Goal: Information Seeking & Learning: Learn about a topic

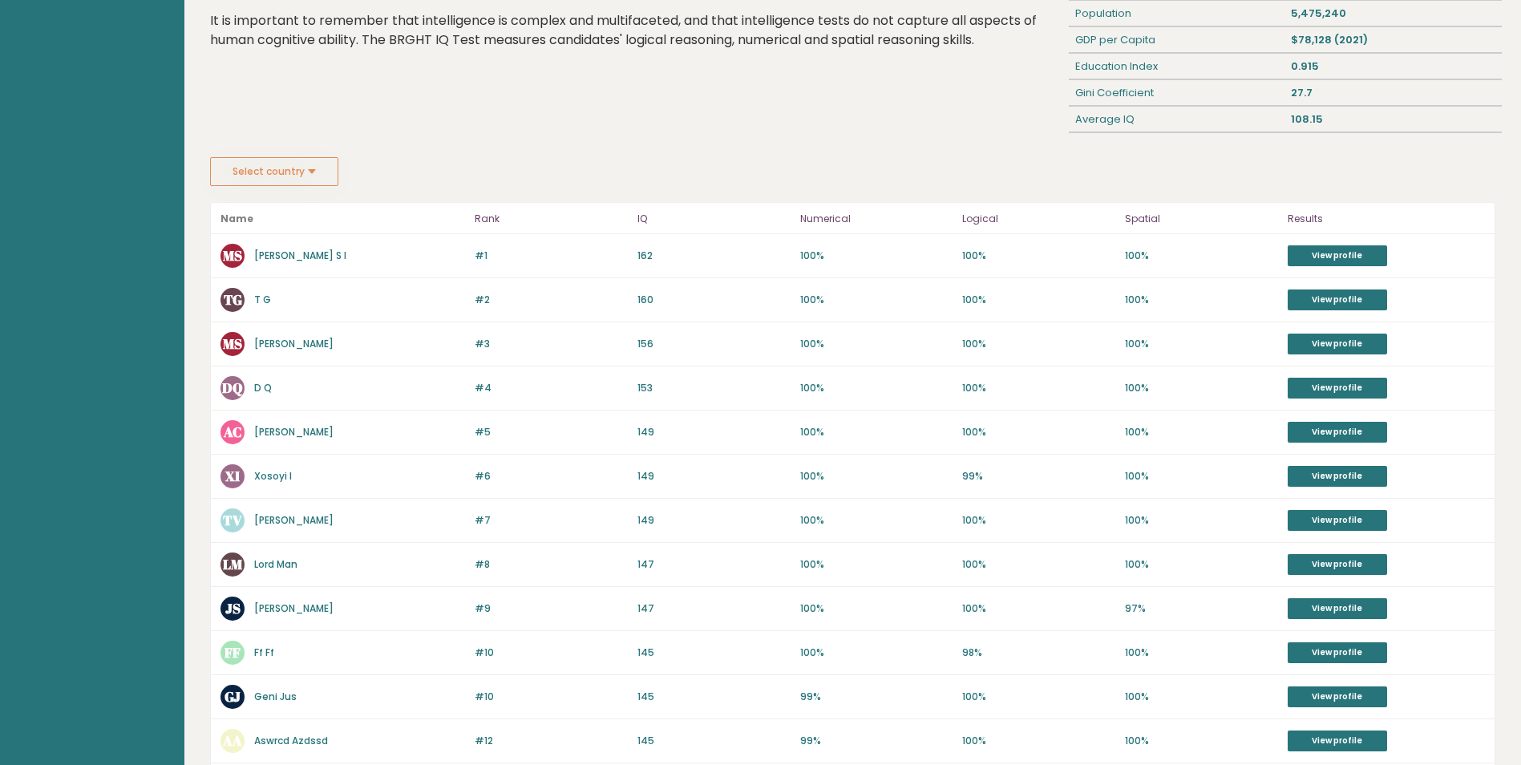
scroll to position [114, 0]
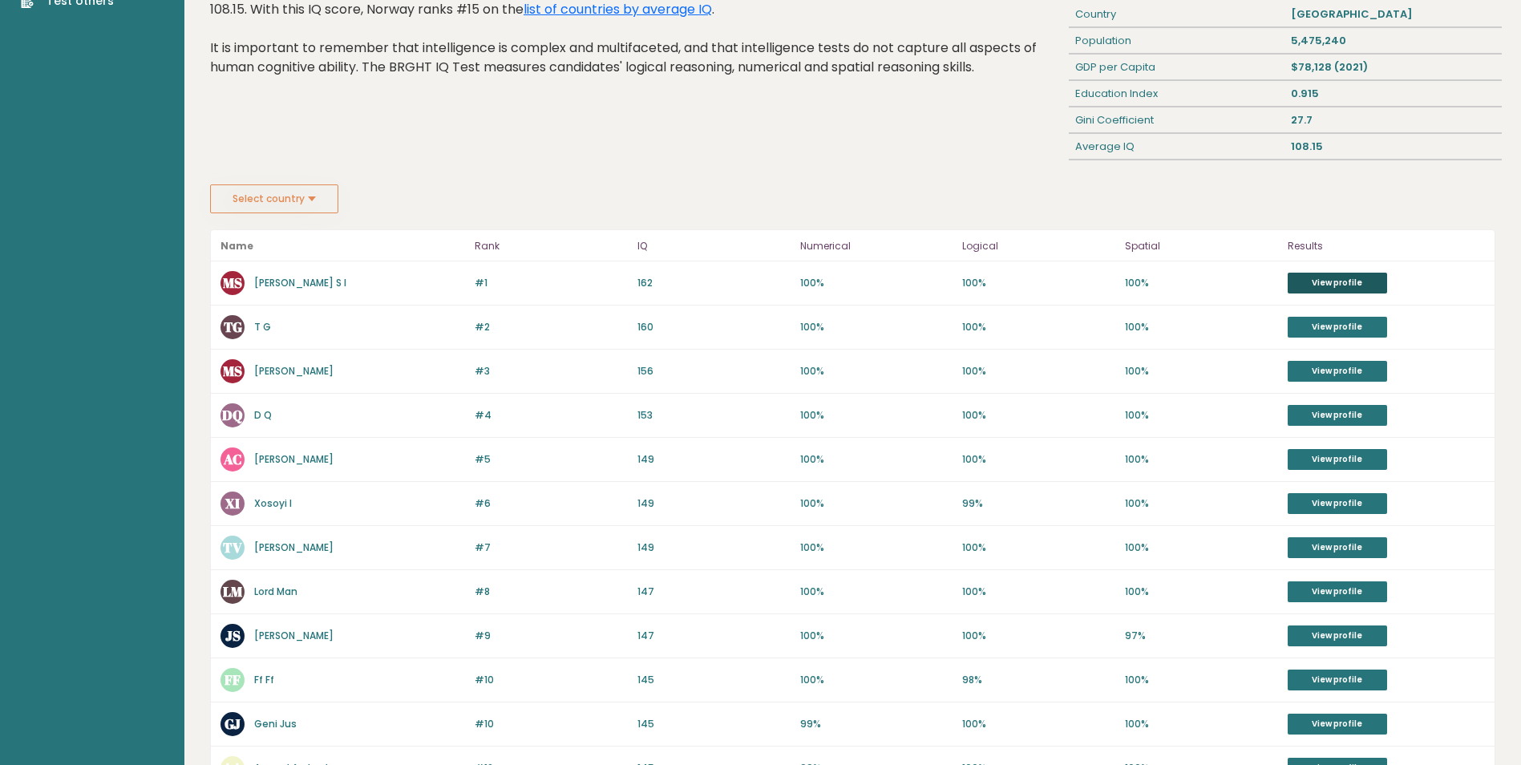
click at [1304, 277] on link "View profile" at bounding box center [1337, 283] width 99 height 21
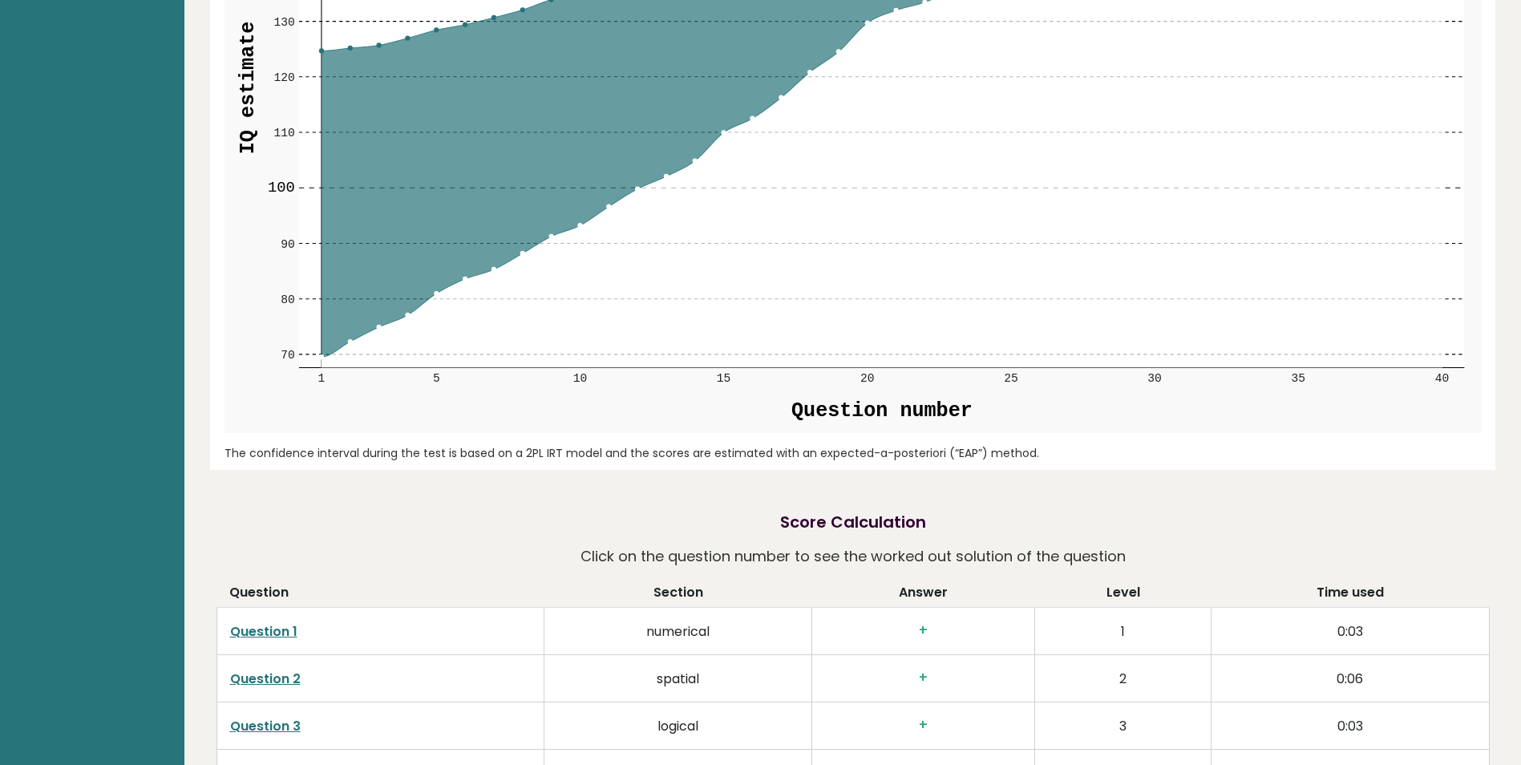
scroll to position [2326, 0]
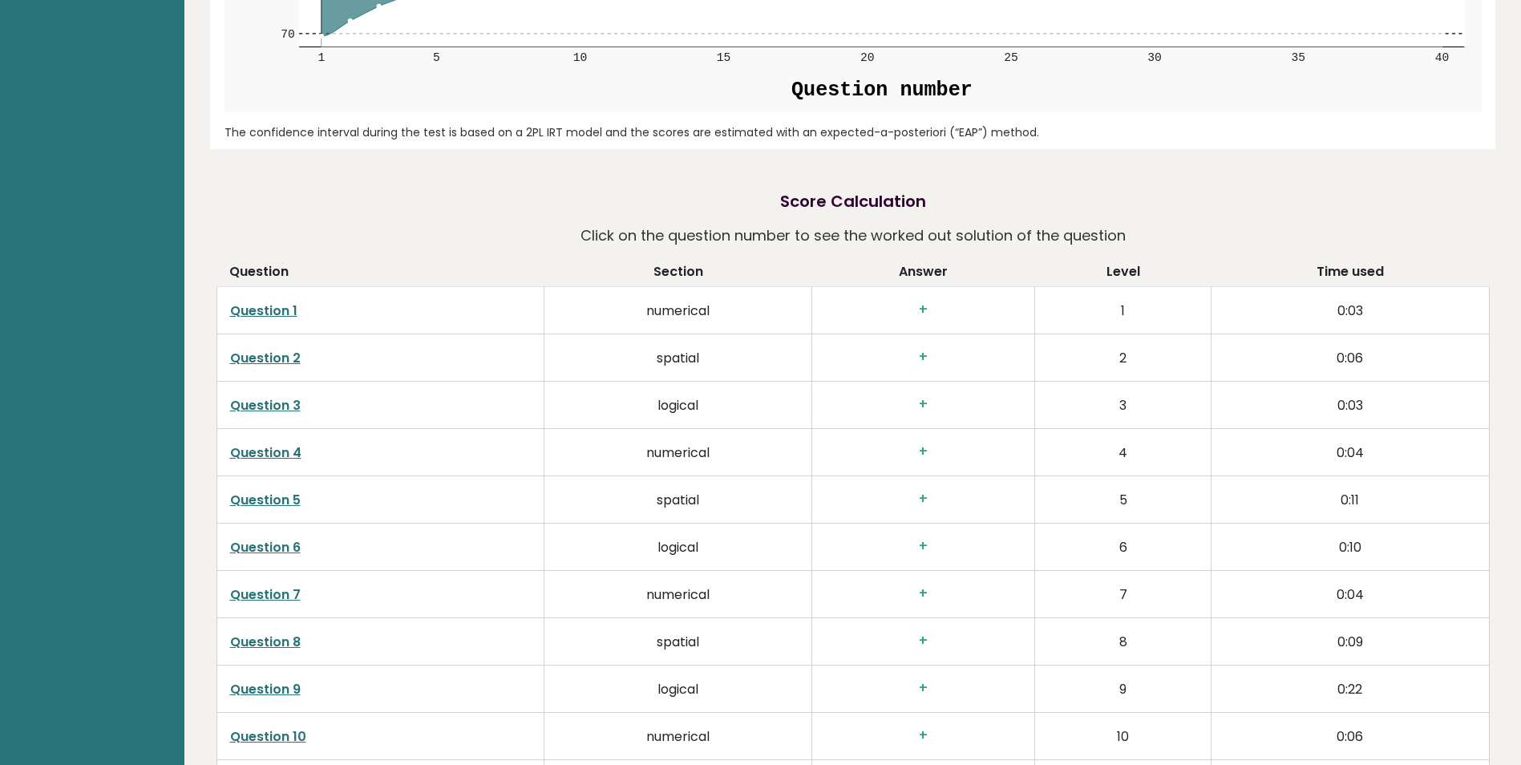
click at [257, 314] on link "Question 1" at bounding box center [263, 311] width 67 height 18
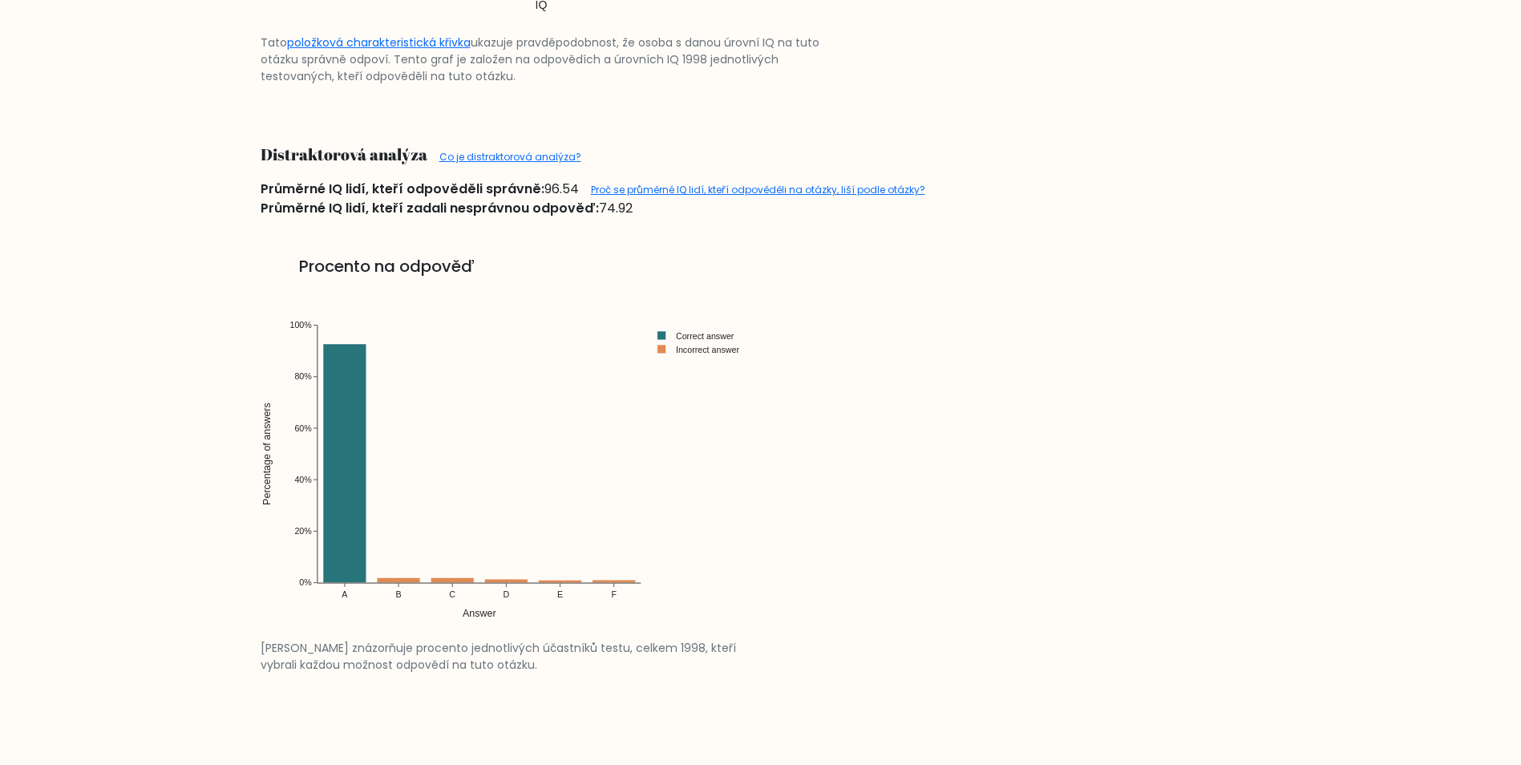
scroll to position [2085, 0]
